Goal: Task Accomplishment & Management: Use online tool/utility

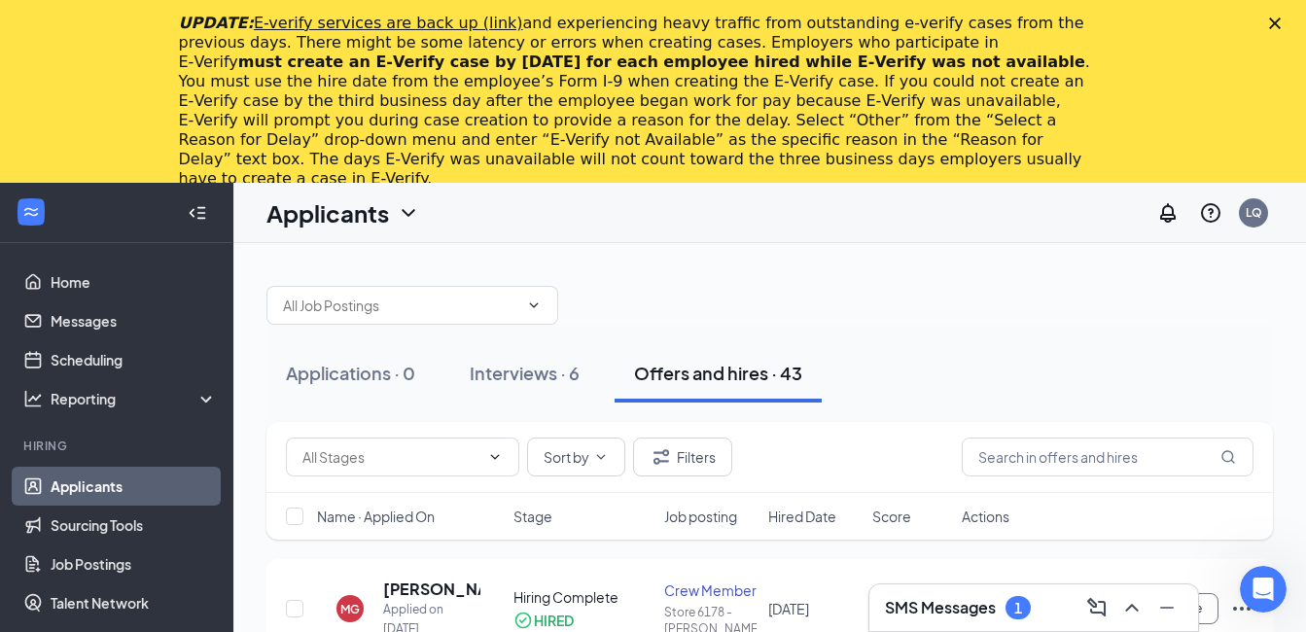
click at [1281, 22] on polygon "Close" at bounding box center [1275, 24] width 12 height 12
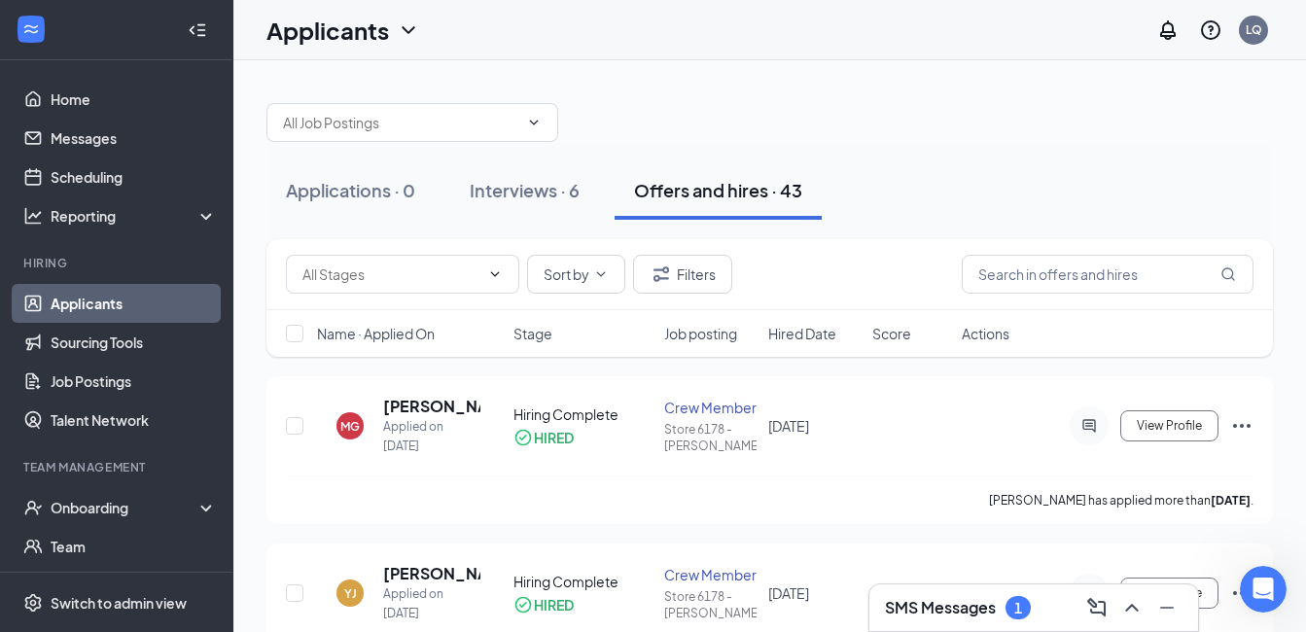
click at [530, 192] on div "Interviews · 6" at bounding box center [525, 190] width 110 height 24
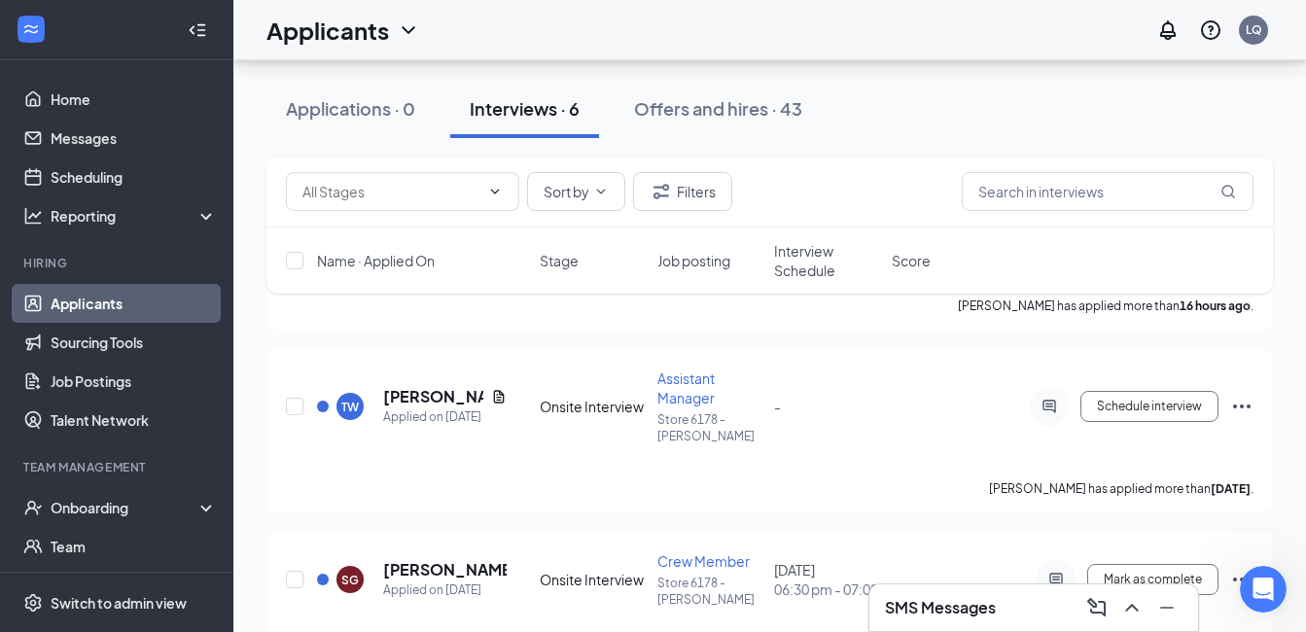
scroll to position [400, 0]
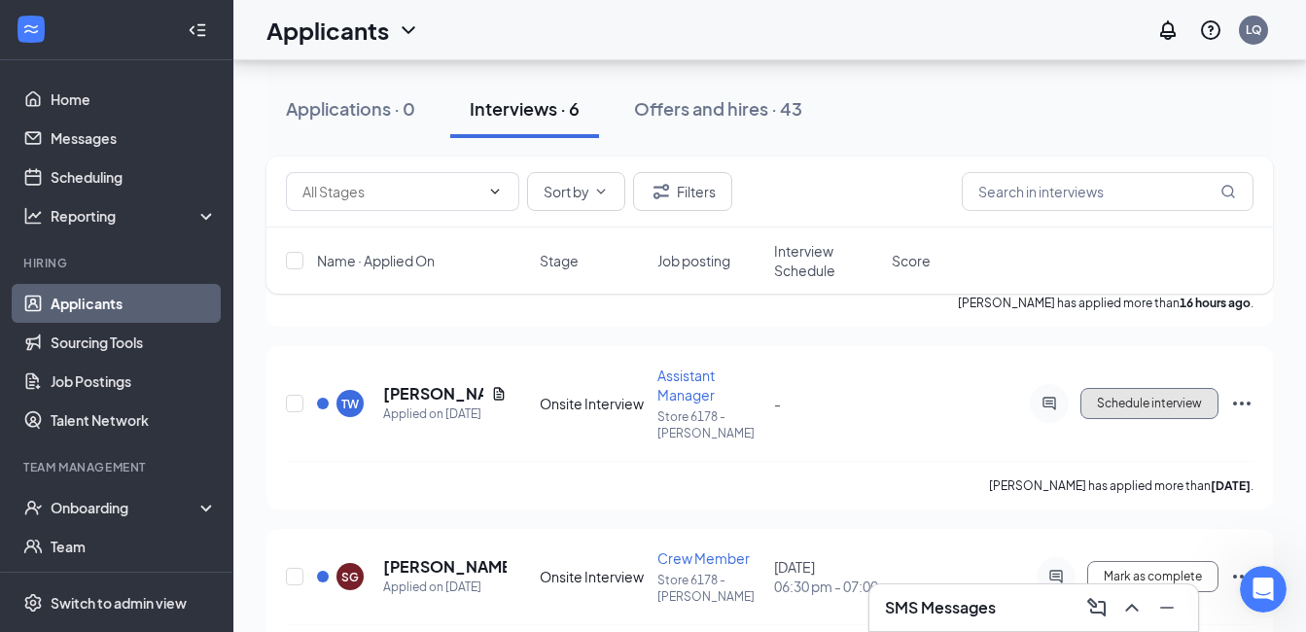
click at [1140, 406] on span "Schedule interview" at bounding box center [1149, 404] width 105 height 14
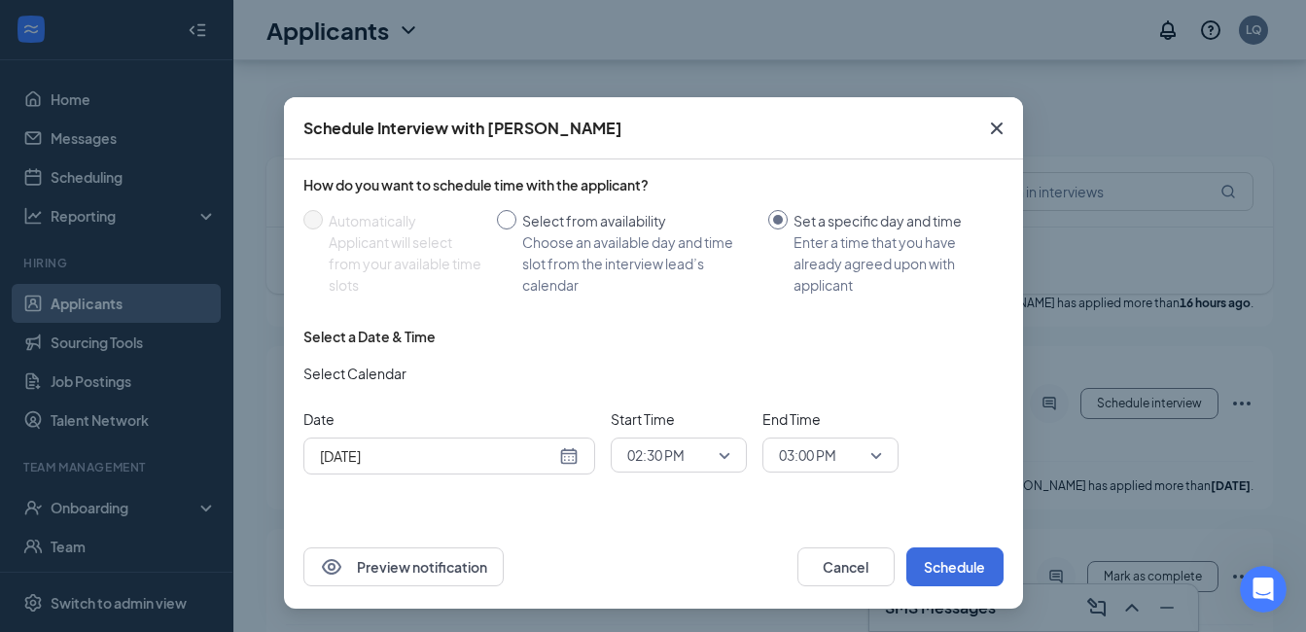
click at [513, 218] on input "Select from availability Choose an available day and time slot from the intervi…" at bounding box center [506, 219] width 19 height 19
radio input "true"
radio input "false"
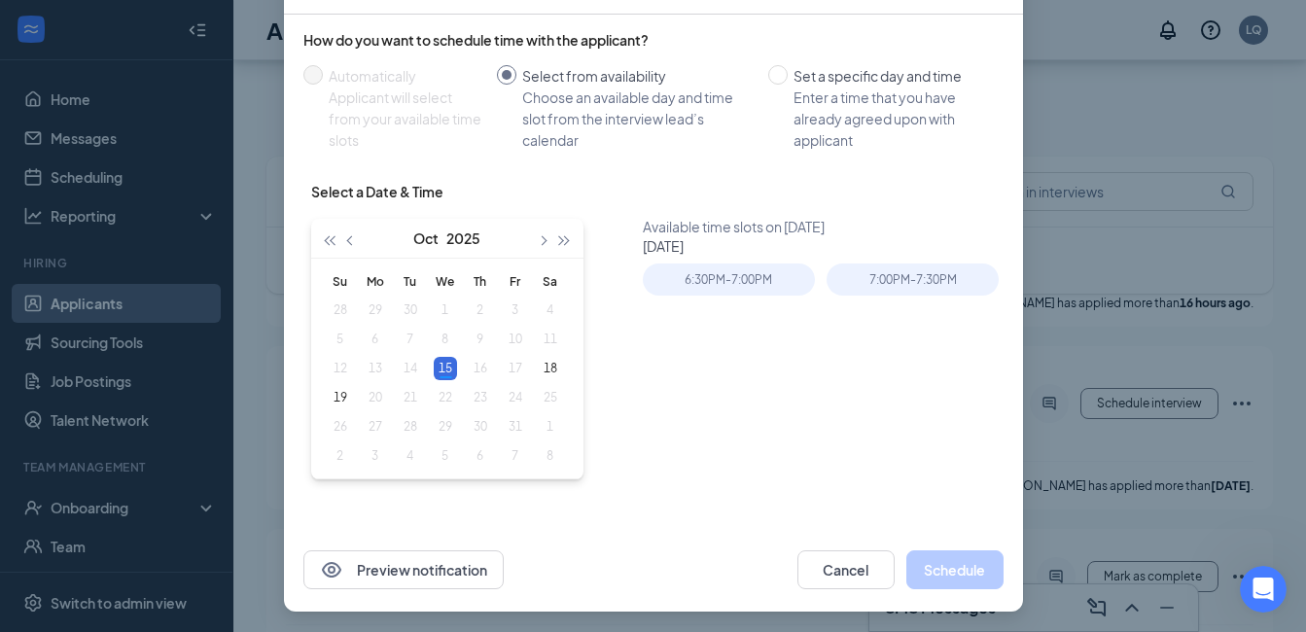
scroll to position [148, 0]
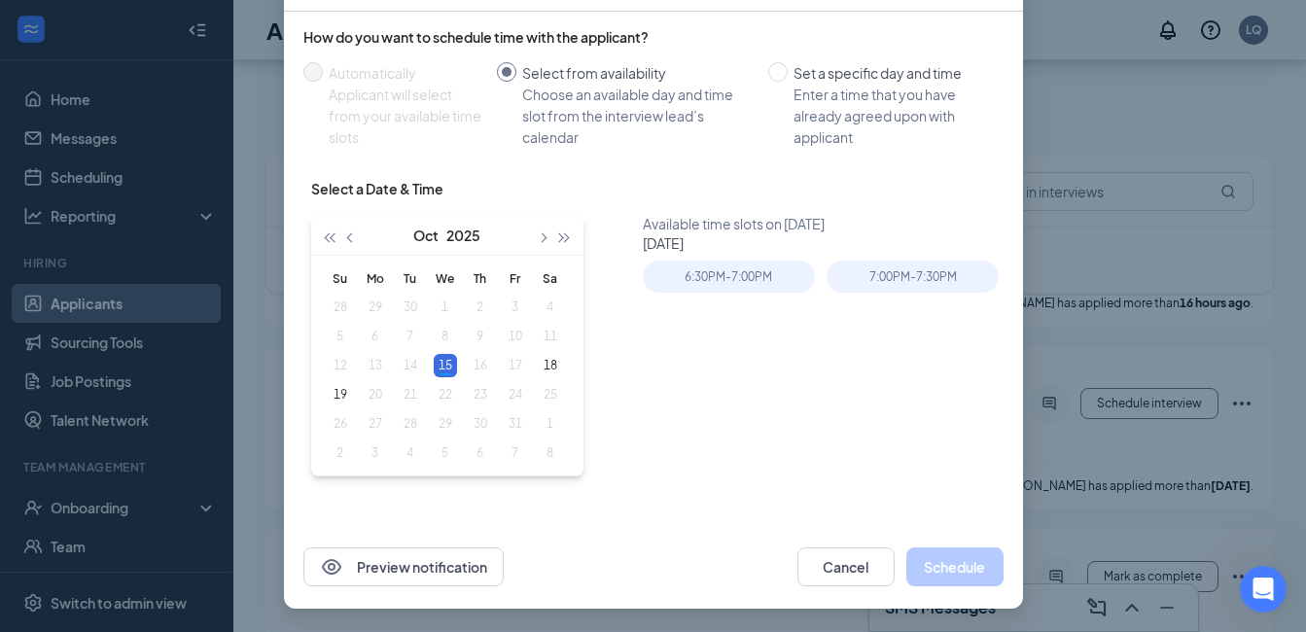
type input "[DATE]"
click at [547, 363] on div "18" at bounding box center [550, 365] width 23 height 23
click at [705, 274] on div "1:30PM - 2:00PM" at bounding box center [729, 277] width 172 height 32
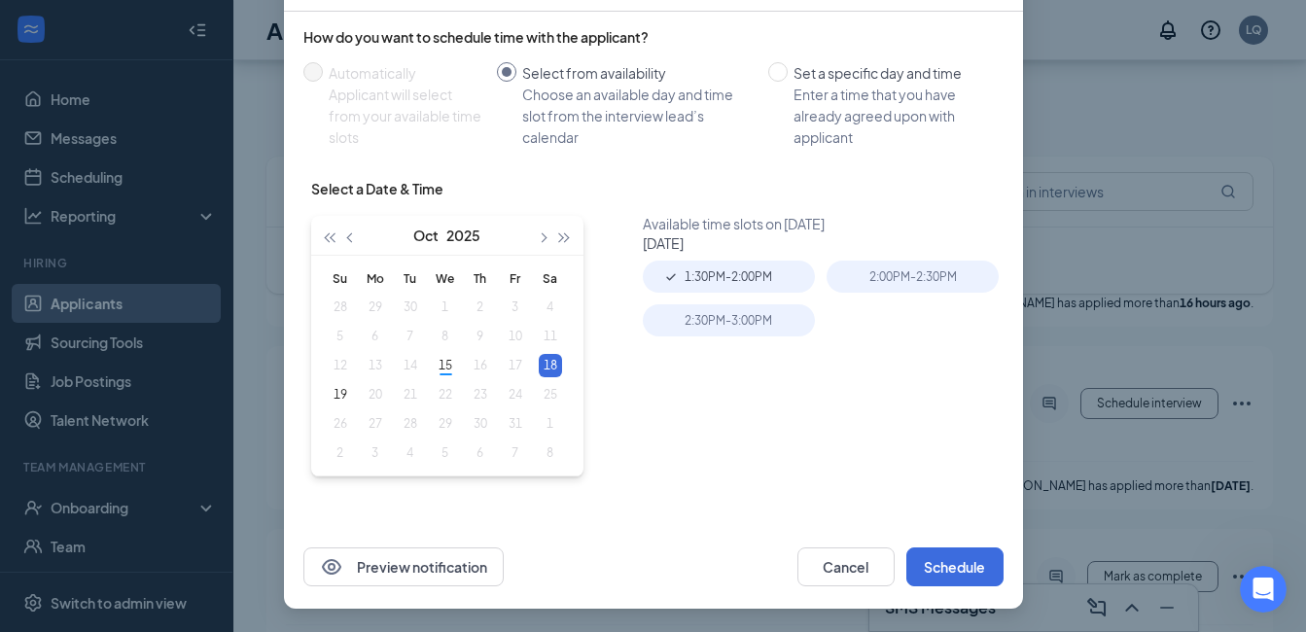
click at [918, 261] on div "2:00PM - 2:30PM" at bounding box center [913, 277] width 172 height 32
click at [763, 275] on div "1:30PM - 2:00PM" at bounding box center [729, 277] width 172 height 32
click at [568, 176] on div "How do you want to schedule time with the applicant? Automatically Applicant wi…" at bounding box center [653, 262] width 700 height 486
click at [717, 265] on div "1:30PM - 2:00PM" at bounding box center [729, 277] width 172 height 32
click at [837, 577] on button "Cancel" at bounding box center [846, 567] width 97 height 39
